Goal: Task Accomplishment & Management: Use online tool/utility

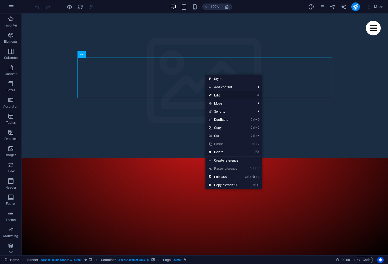
click at [220, 96] on link "⏎ Edit" at bounding box center [223, 95] width 36 height 8
select select "px"
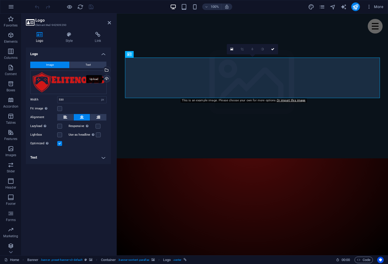
click at [106, 79] on div "Upload" at bounding box center [106, 79] width 8 height 8
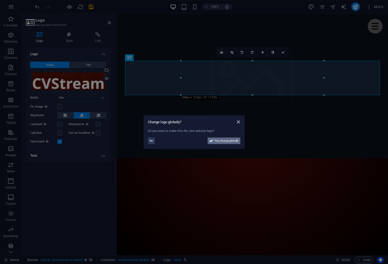
click at [230, 141] on span "Yes, change globally" at bounding box center [227, 140] width 24 height 6
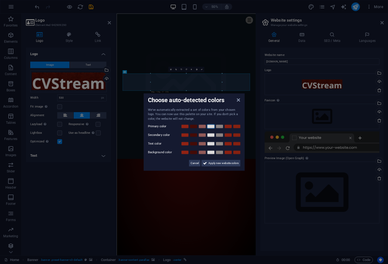
click at [212, 128] on link at bounding box center [211, 126] width 8 height 4
click at [221, 164] on span "Apply new website colors" at bounding box center [223, 163] width 30 height 6
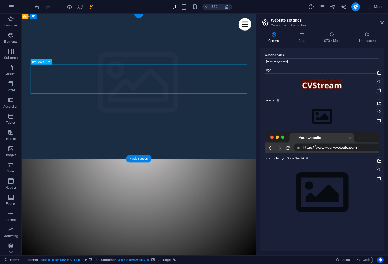
drag, startPoint x: 261, startPoint y: 94, endPoint x: 256, endPoint y: 102, distance: 9.7
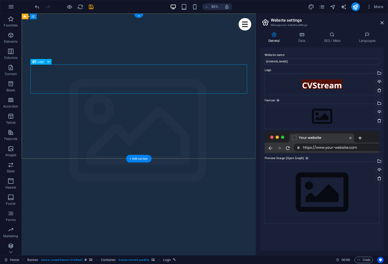
select select "px"
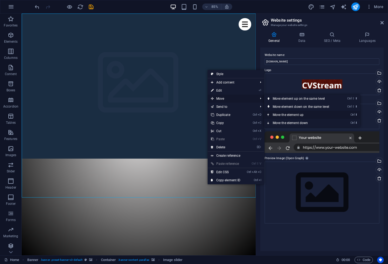
click at [295, 115] on link "Ctrl ⬆ Move the element up" at bounding box center [302, 115] width 76 height 8
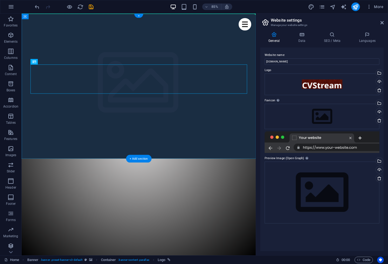
drag, startPoint x: 135, startPoint y: 92, endPoint x: 136, endPoint y: 43, distance: 48.6
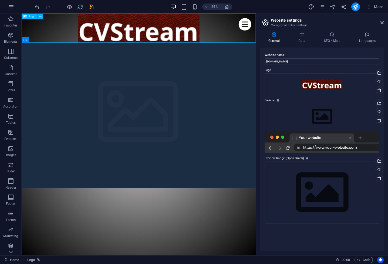
click at [33, 16] on span "Logo" at bounding box center [32, 16] width 6 height 3
drag, startPoint x: 54, startPoint y: 30, endPoint x: 36, endPoint y: 36, distance: 18.8
drag, startPoint x: 160, startPoint y: 30, endPoint x: 108, endPoint y: 21, distance: 52.3
click at [40, 17] on icon at bounding box center [40, 16] width 2 height 5
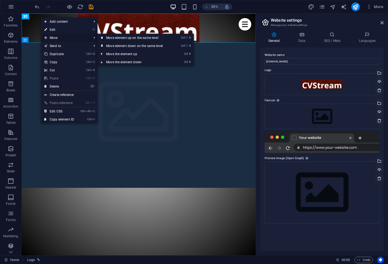
click at [56, 36] on span "Move" at bounding box center [65, 38] width 48 height 8
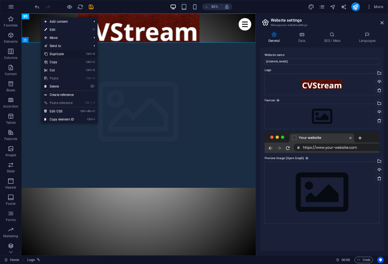
click at [57, 54] on link "Ctrl D Duplicate" at bounding box center [59, 54] width 36 height 8
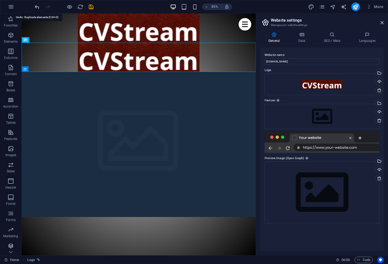
click at [37, 7] on icon "undo" at bounding box center [37, 7] width 6 height 6
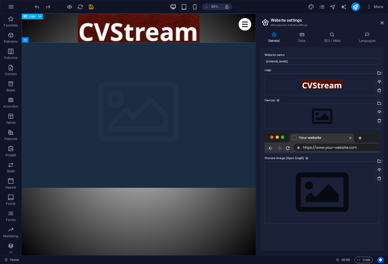
click at [27, 17] on div "Logo" at bounding box center [29, 16] width 15 height 5
click at [32, 17] on span "Logo" at bounding box center [32, 16] width 6 height 3
click at [39, 16] on icon at bounding box center [40, 16] width 2 height 5
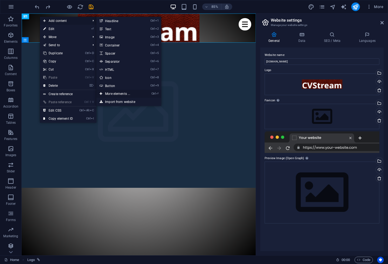
click at [123, 96] on link "Ctrl ⏎ More elements ..." at bounding box center [118, 94] width 45 height 8
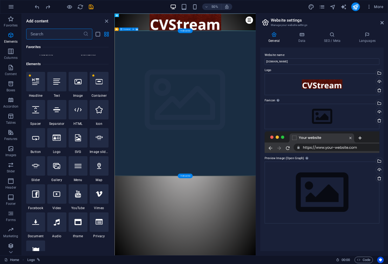
scroll to position [58, 0]
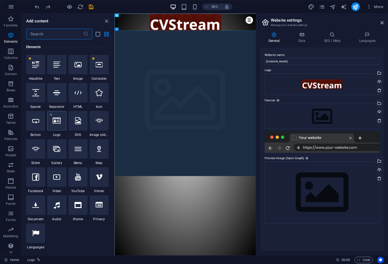
click at [58, 120] on icon at bounding box center [57, 120] width 8 height 7
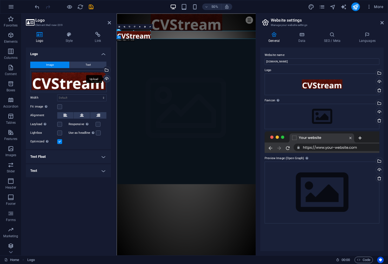
click at [107, 79] on div "Upload" at bounding box center [106, 79] width 8 height 8
click at [54, 65] on button "Image" at bounding box center [49, 65] width 39 height 6
click at [106, 80] on div "Upload" at bounding box center [106, 79] width 8 height 8
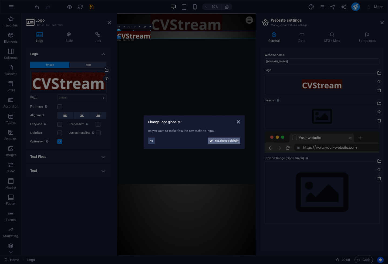
click at [231, 140] on span "Yes, change globally" at bounding box center [227, 140] width 24 height 6
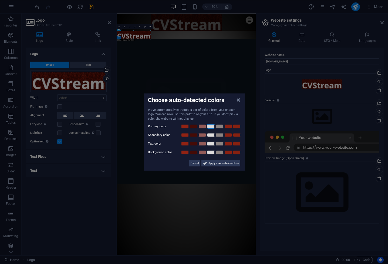
click at [212, 126] on link at bounding box center [211, 126] width 8 height 4
click at [218, 164] on span "Apply new website colors" at bounding box center [223, 163] width 30 height 6
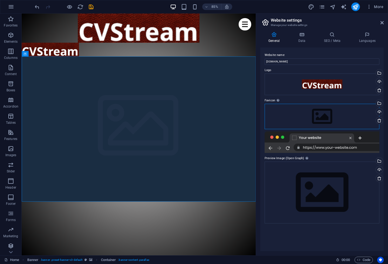
click at [318, 116] on div "Drag files here, click to choose files or select files from Files or our free s…" at bounding box center [322, 116] width 115 height 25
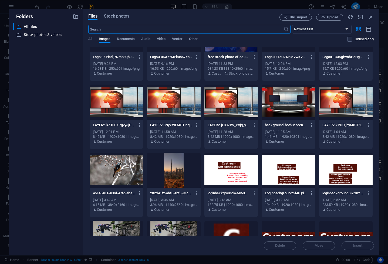
scroll to position [80, 0]
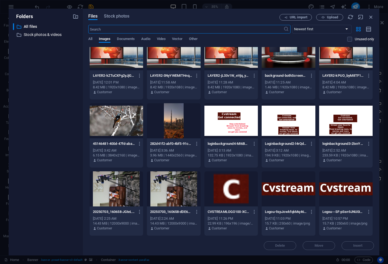
click at [231, 199] on div at bounding box center [230, 188] width 53 height 35
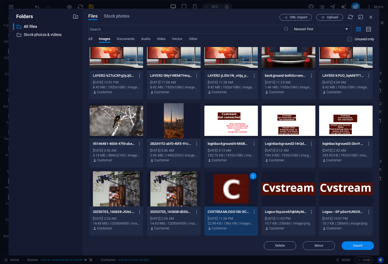
click at [356, 245] on span "Insert" at bounding box center [357, 245] width 9 height 3
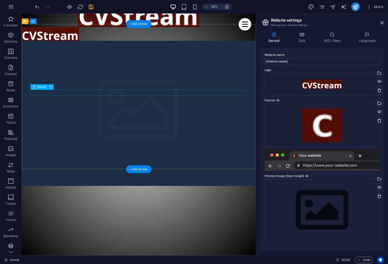
scroll to position [0, 0]
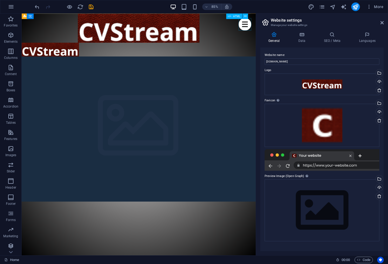
click at [281, 27] on div "Menu" at bounding box center [284, 26] width 15 height 15
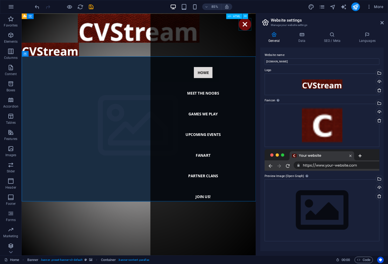
click at [282, 28] on div "Menu" at bounding box center [284, 26] width 15 height 15
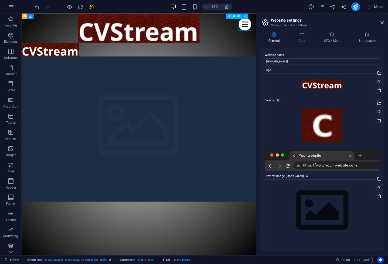
click at [285, 25] on div "Menu" at bounding box center [284, 26] width 15 height 15
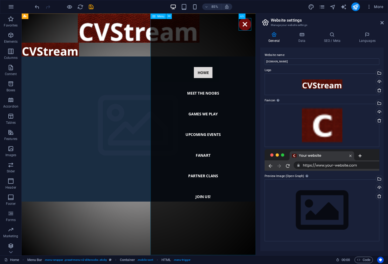
click at [232, 108] on nav "Home Meet the noobs Games we play Upcoming Events Fanart Partner Clans Join us!" at bounding box center [235, 155] width 124 height 284
click at [233, 106] on nav "Home Meet the noobs Games we play Upcoming Events Fanart Partner Clans Join us!" at bounding box center [235, 155] width 124 height 284
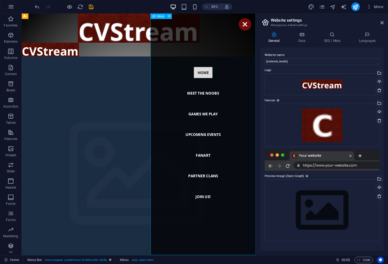
select select
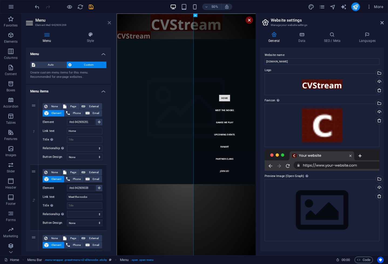
click at [108, 23] on icon at bounding box center [109, 23] width 3 height 4
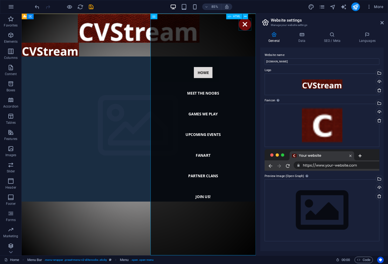
click at [284, 27] on div "Menu" at bounding box center [284, 26] width 15 height 15
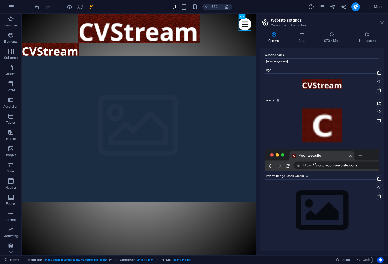
click at [383, 24] on icon at bounding box center [381, 23] width 3 height 4
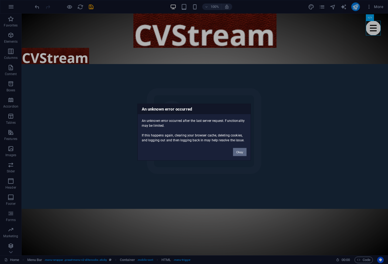
click at [242, 155] on button "Okay" at bounding box center [239, 152] width 13 height 8
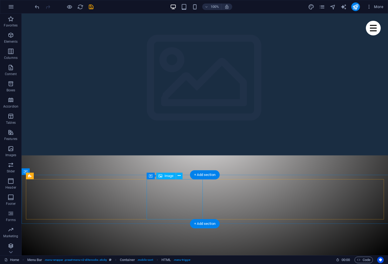
scroll to position [78, 0]
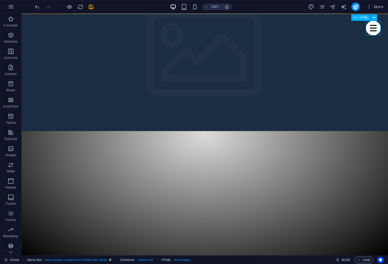
click at [374, 28] on div "Menu" at bounding box center [373, 28] width 15 height 15
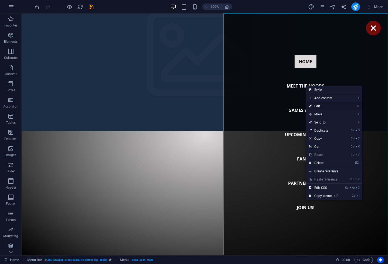
click at [317, 107] on link "⏎ Edit" at bounding box center [324, 106] width 36 height 8
select select
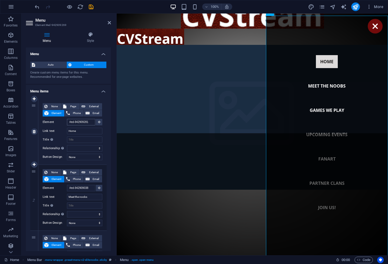
scroll to position [2, 0]
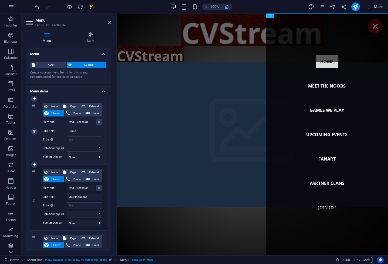
click at [90, 121] on input "#ed-942909281" at bounding box center [81, 122] width 28 height 6
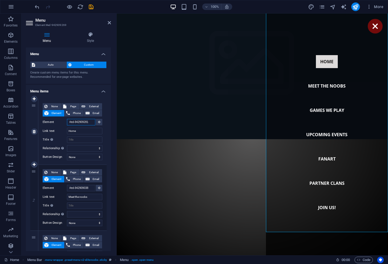
scroll to position [77, 0]
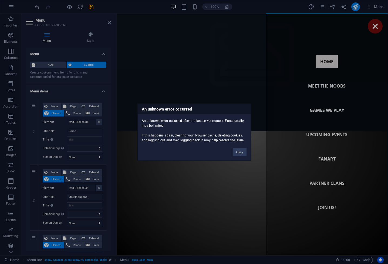
click at [76, 132] on div "An unknown error occurred An unknown error occurred after the last server reque…" at bounding box center [194, 132] width 388 height 264
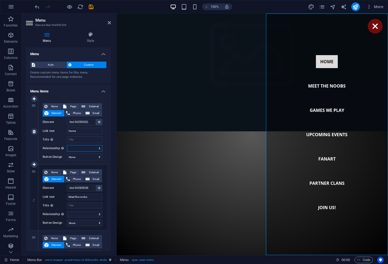
click at [67, 145] on select "alternate author bookmark external help license next nofollow noreferrer noopen…" at bounding box center [84, 148] width 35 height 6
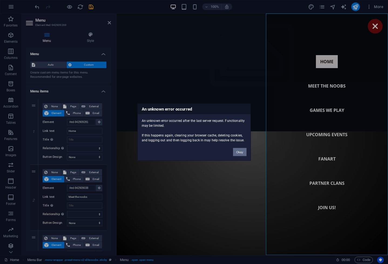
click at [241, 152] on button "Okay" at bounding box center [239, 152] width 13 height 8
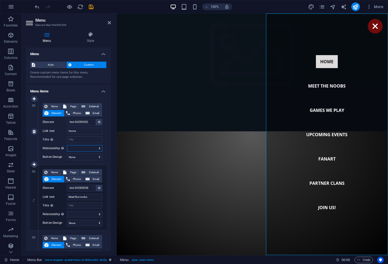
click at [67, 145] on select "alternate author bookmark external help license next nofollow noreferrer noopen…" at bounding box center [84, 148] width 35 height 6
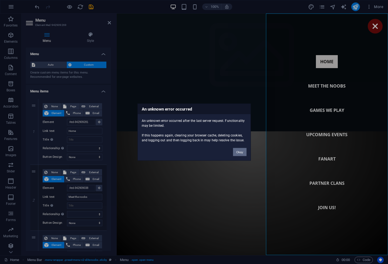
drag, startPoint x: 241, startPoint y: 153, endPoint x: 124, endPoint y: 140, distance: 118.2
click at [241, 153] on button "Okay" at bounding box center [239, 152] width 13 height 8
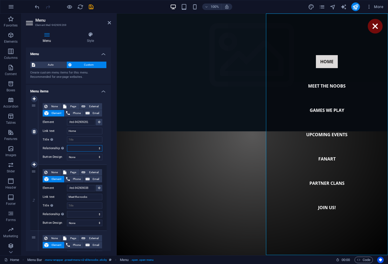
click at [67, 145] on select "alternate author bookmark external help license next nofollow noreferrer noopen…" at bounding box center [84, 148] width 35 height 6
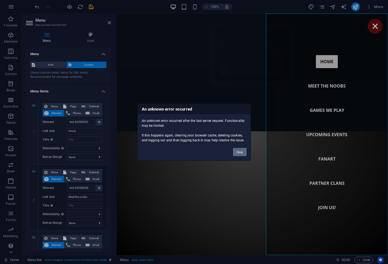
click at [240, 153] on button "Okay" at bounding box center [239, 152] width 13 height 8
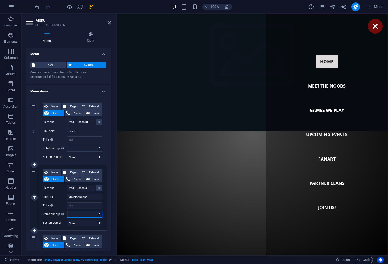
click at [67, 211] on select "alternate author bookmark external help license next nofollow noreferrer noopen…" at bounding box center [84, 214] width 35 height 6
click at [99, 221] on div "None Page External Element Phone Email Page Home Subpage Legal Notice Privacy E…" at bounding box center [72, 198] width 68 height 66
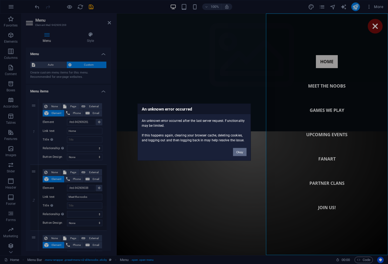
click at [240, 154] on button "Okay" at bounding box center [239, 152] width 13 height 8
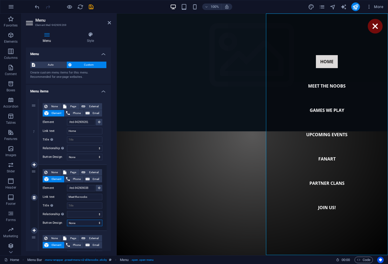
click at [67, 219] on select "None Default Primary Secondary" at bounding box center [84, 222] width 35 height 6
select select "default"
click option "Default" at bounding box center [0, 0] width 0 height 0
select select
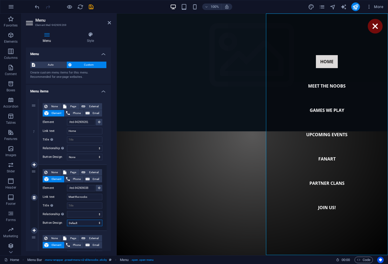
select select
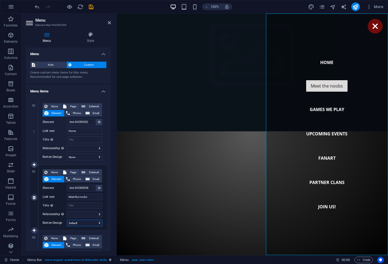
click at [67, 219] on select "None Default Primary Secondary" at bounding box center [84, 222] width 35 height 6
select select
click option "None" at bounding box center [0, 0] width 0 height 0
select select
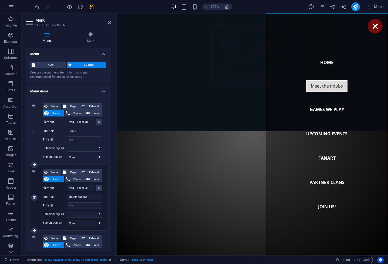
select select
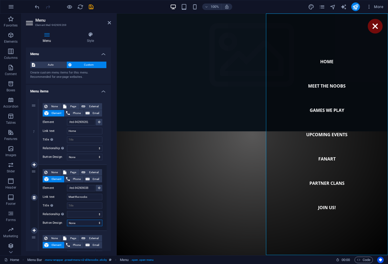
select select "primary"
click option "Primary" at bounding box center [0, 0] width 0 height 0
select select
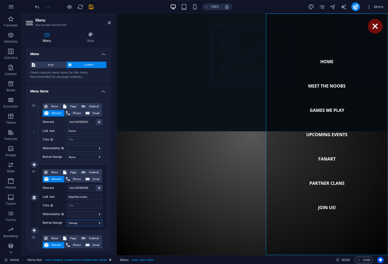
select select
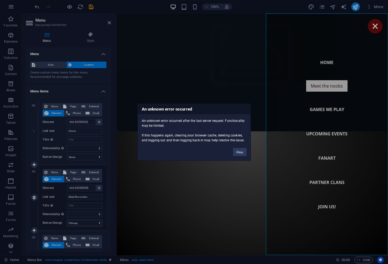
click at [100, 224] on div "An unknown error occurred An unknown error occurred after the last server reque…" at bounding box center [194, 132] width 388 height 264
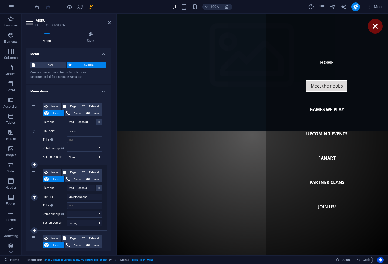
click at [67, 219] on select "None Default Primary Secondary" at bounding box center [84, 222] width 35 height 6
select select
click option "None" at bounding box center [0, 0] width 0 height 0
select select
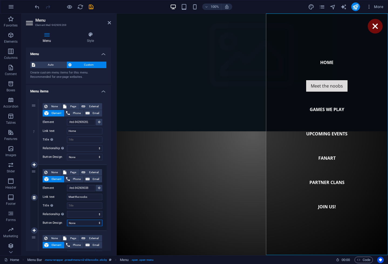
select select
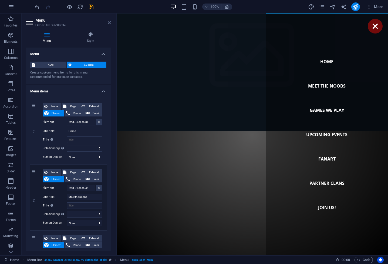
click at [110, 23] on icon at bounding box center [109, 23] width 3 height 4
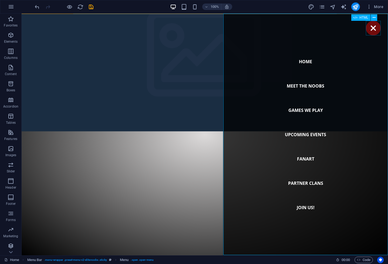
click at [369, 28] on div "Menu" at bounding box center [373, 28] width 15 height 15
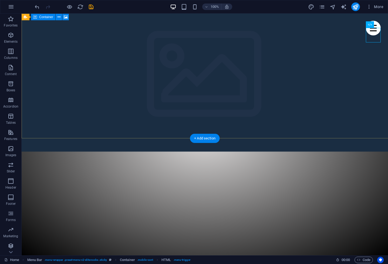
scroll to position [0, 0]
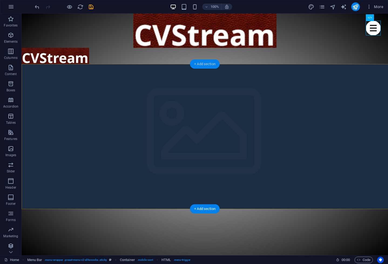
click at [204, 65] on div "+ Add section" at bounding box center [205, 63] width 30 height 9
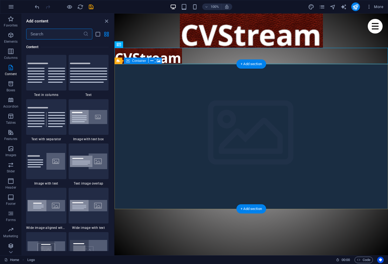
scroll to position [965, 0]
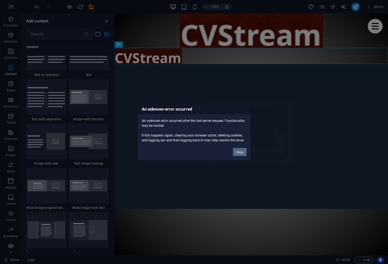
click at [239, 152] on button "Okay" at bounding box center [239, 152] width 13 height 8
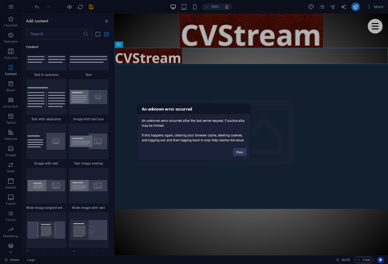
drag, startPoint x: 106, startPoint y: 20, endPoint x: 109, endPoint y: 20, distance: 3.0
click at [109, 20] on div "An unknown error occurred An unknown error occurred after the last server reque…" at bounding box center [194, 132] width 388 height 264
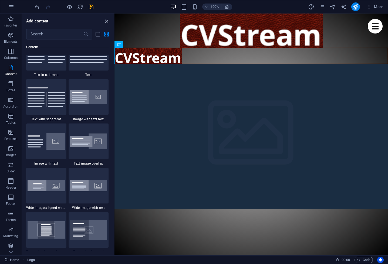
click at [107, 23] on icon "close panel" at bounding box center [106, 21] width 6 height 6
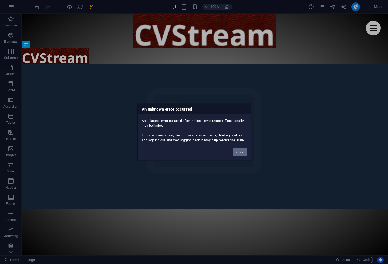
click at [245, 151] on button "Okay" at bounding box center [239, 152] width 13 height 8
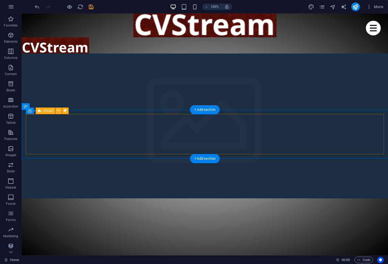
scroll to position [0, 0]
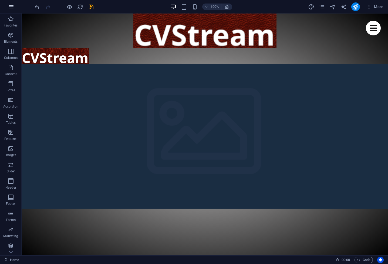
click at [10, 7] on icon "button" at bounding box center [11, 7] width 6 height 6
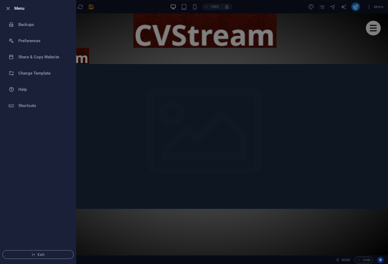
click at [94, 110] on div at bounding box center [194, 132] width 388 height 264
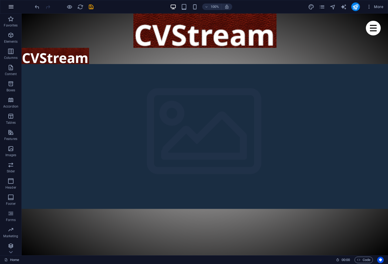
click at [12, 6] on icon "button" at bounding box center [11, 7] width 6 height 6
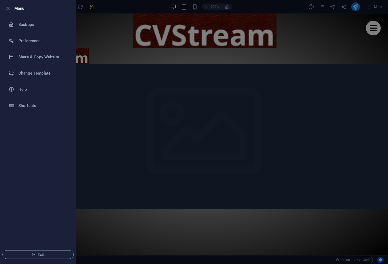
click at [212, 85] on div at bounding box center [194, 132] width 388 height 264
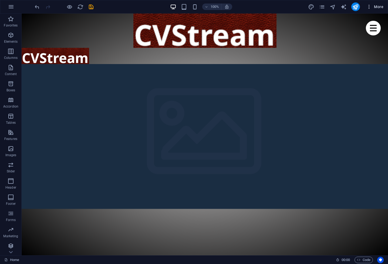
click at [378, 9] on span "More" at bounding box center [374, 6] width 17 height 5
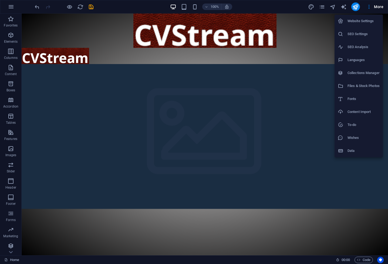
click at [359, 113] on h6 "Content Import" at bounding box center [363, 112] width 32 height 6
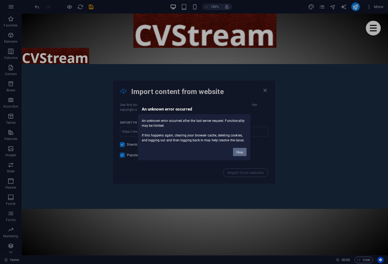
click at [238, 152] on button "Okay" at bounding box center [239, 152] width 13 height 8
click at [237, 154] on button "Okay" at bounding box center [239, 152] width 13 height 8
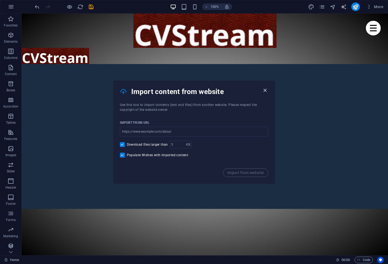
click at [266, 90] on icon "button" at bounding box center [265, 90] width 6 height 6
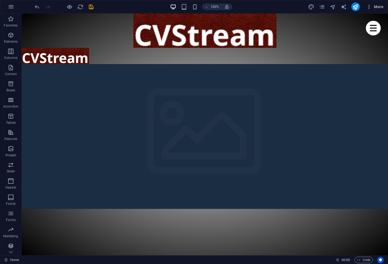
click at [381, 8] on span "More" at bounding box center [374, 6] width 17 height 5
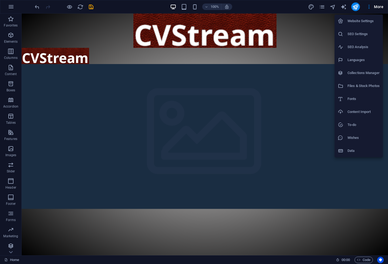
click at [355, 85] on h6 "Files & Stock Photos" at bounding box center [363, 86] width 32 height 6
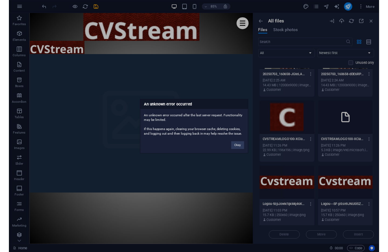
scroll to position [649, 0]
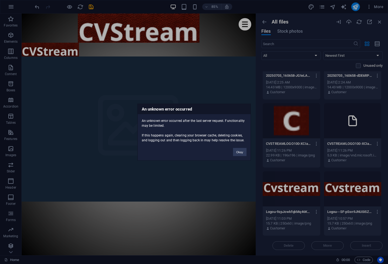
click at [249, 47] on div "An unknown error occurred An unknown error occurred after the last server reque…" at bounding box center [194, 132] width 388 height 264
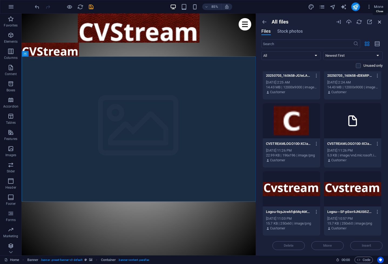
click at [380, 23] on icon "button" at bounding box center [380, 22] width 6 height 6
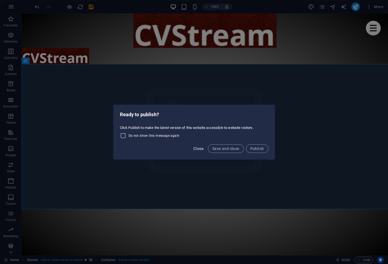
click at [201, 149] on span "Close" at bounding box center [198, 148] width 10 height 4
